Goal: Task Accomplishment & Management: Manage account settings

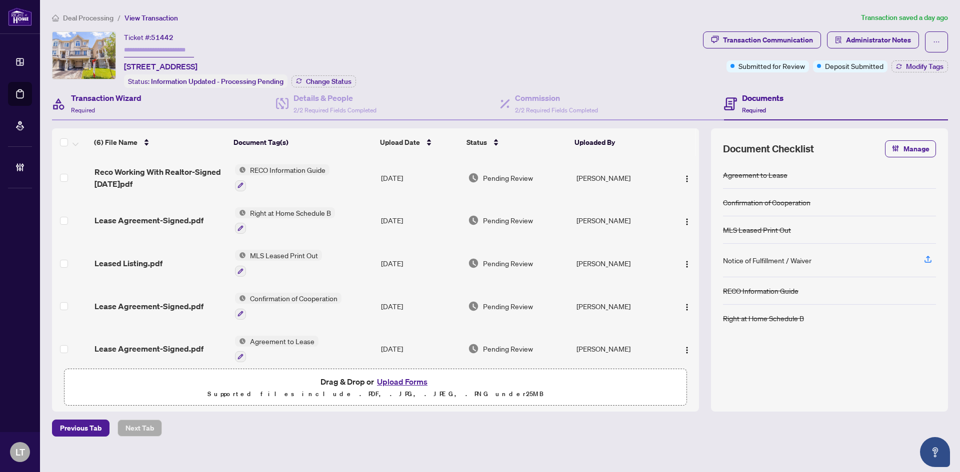
scroll to position [49, 0]
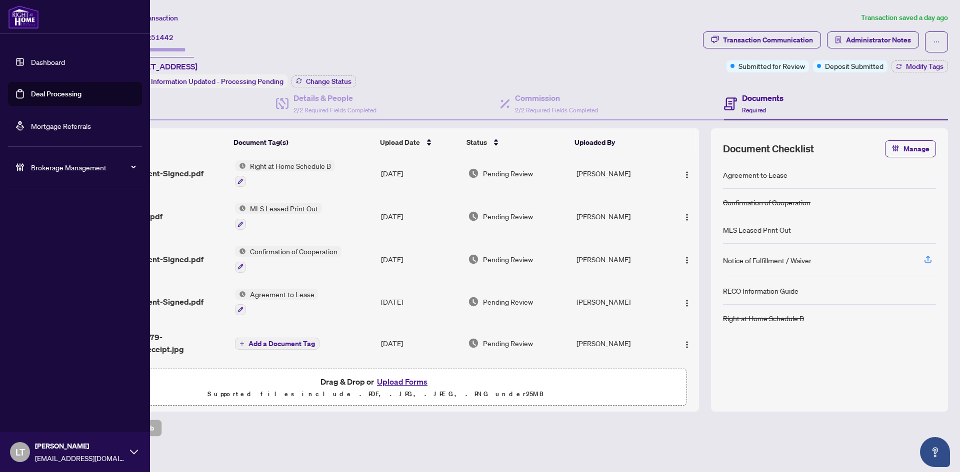
click at [31, 64] on link "Dashboard" at bounding box center [48, 61] width 34 height 9
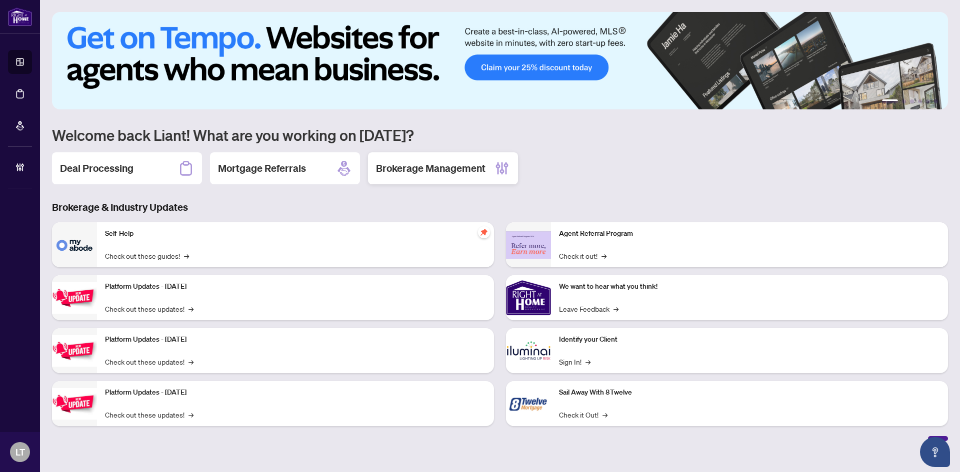
click at [409, 162] on h2 "Brokerage Management" at bounding box center [430, 168] width 109 height 14
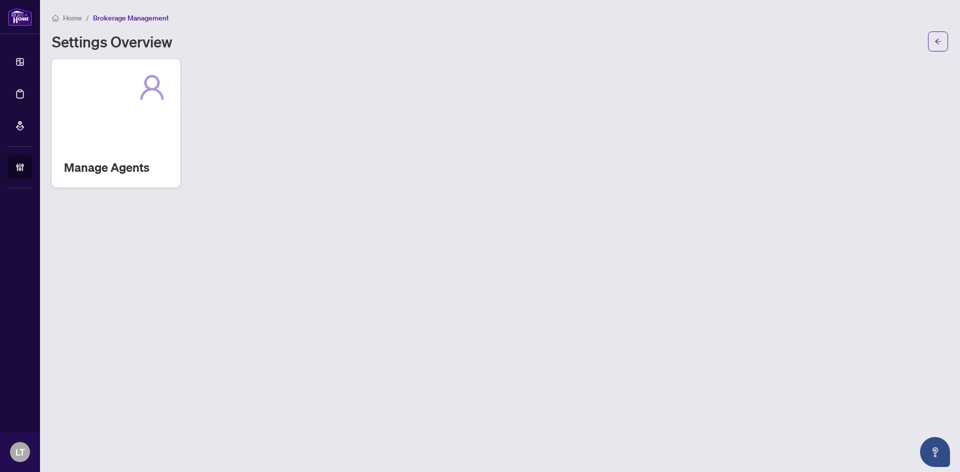
click at [97, 113] on div "Manage Agents" at bounding box center [116, 123] width 128 height 128
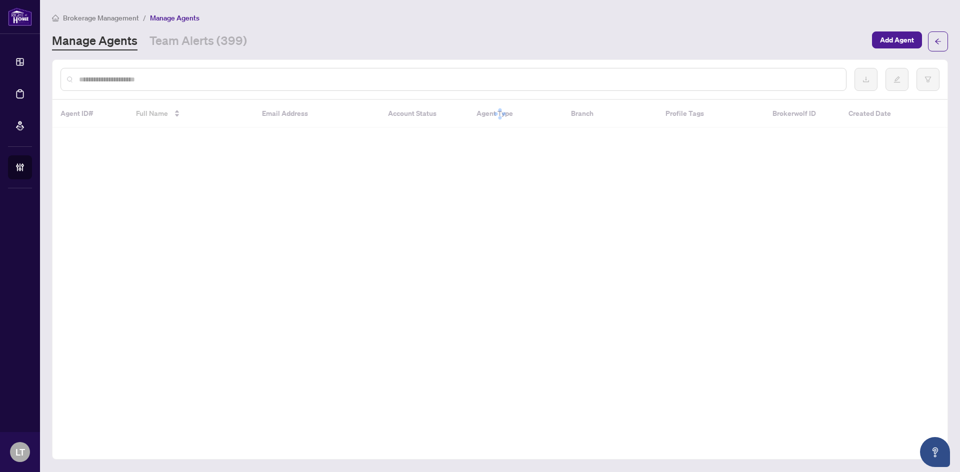
click at [116, 84] on input "text" at bounding box center [458, 79] width 759 height 11
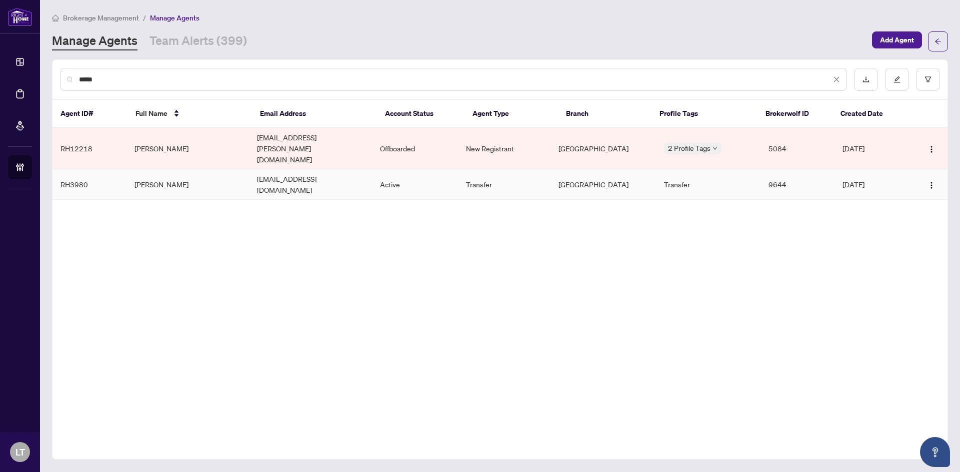
type input "*****"
click at [174, 169] on td "[PERSON_NAME]" at bounding box center [187, 184] width 123 height 30
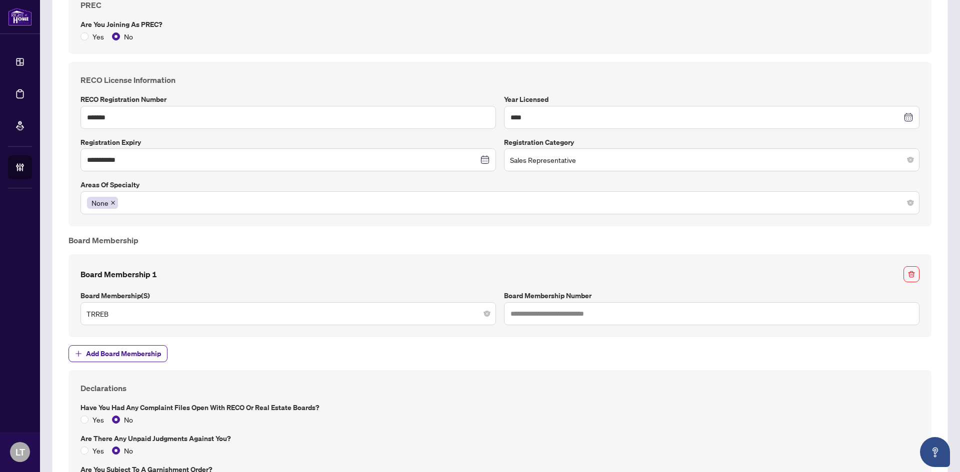
scroll to position [950, 0]
